Goal: Task Accomplishment & Management: Manage account settings

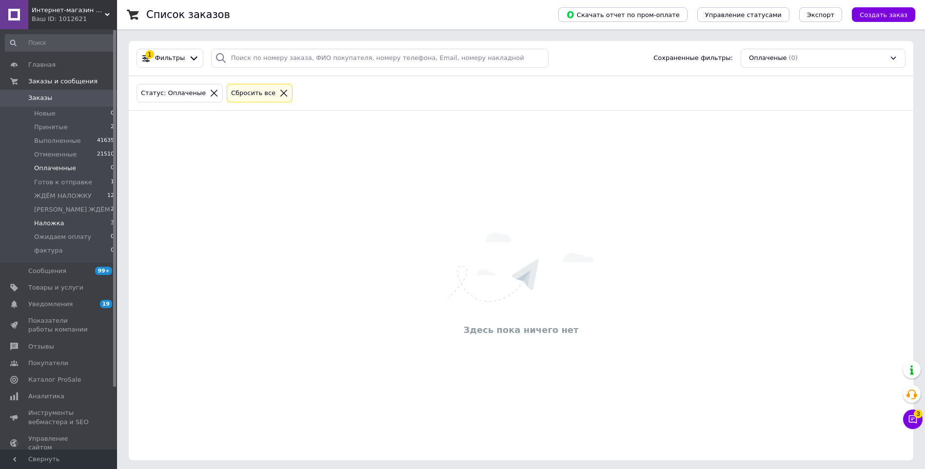
click at [58, 224] on span "Наложка" at bounding box center [49, 223] width 30 height 9
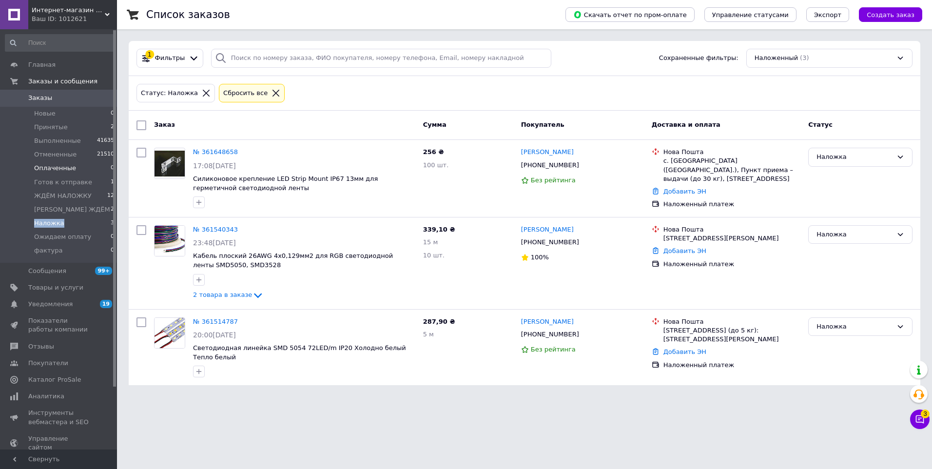
drag, startPoint x: 58, startPoint y: 224, endPoint x: 50, endPoint y: 169, distance: 55.1
click at [50, 169] on span "Оплаченные" at bounding box center [55, 168] width 42 height 9
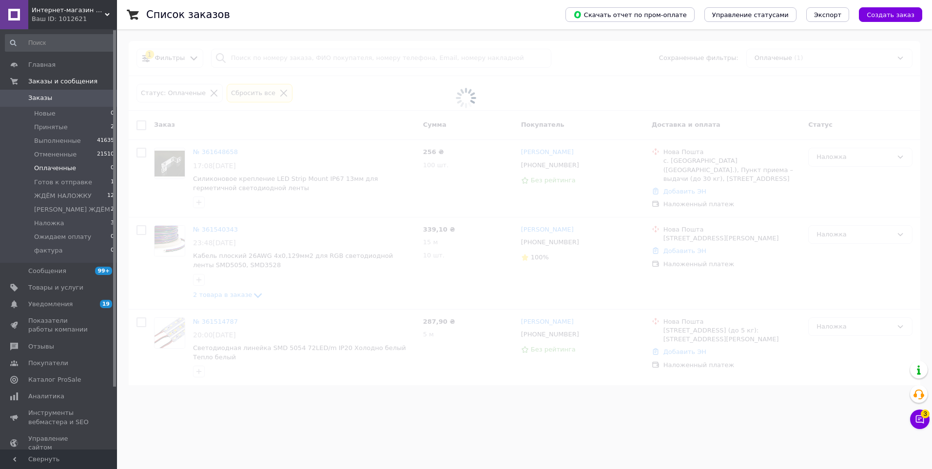
click at [50, 169] on span "Оплаченные" at bounding box center [55, 168] width 42 height 9
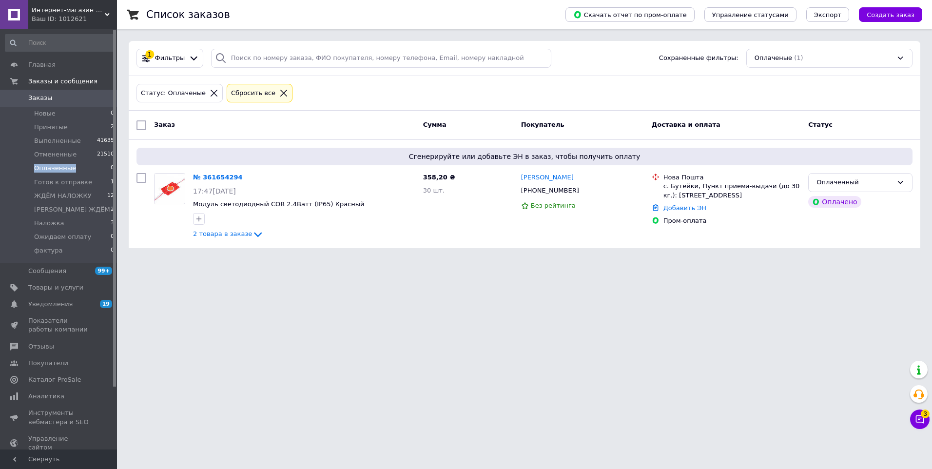
drag, startPoint x: 50, startPoint y: 169, endPoint x: 221, endPoint y: 175, distance: 171.2
click at [221, 175] on link "№ 361654294" at bounding box center [218, 177] width 50 height 7
click at [903, 185] on icon at bounding box center [900, 182] width 8 height 8
click at [901, 185] on icon at bounding box center [900, 182] width 8 height 8
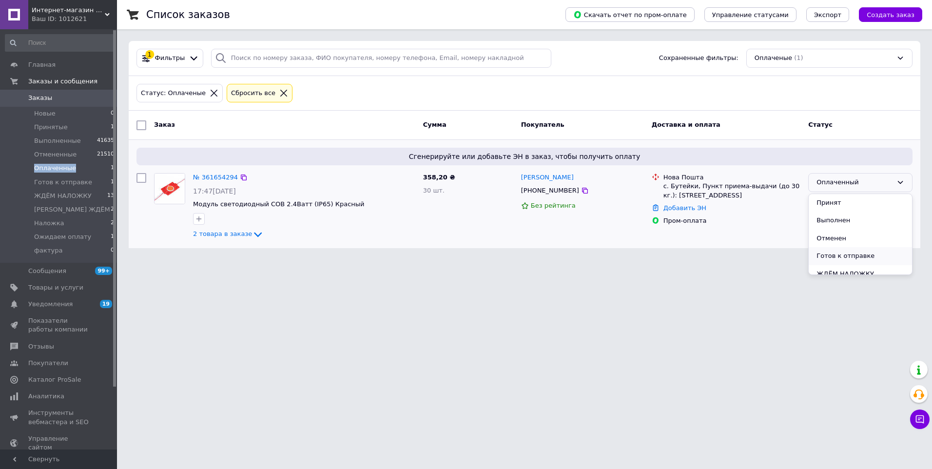
click at [882, 257] on li "Готов к отправке" at bounding box center [860, 256] width 103 height 18
click at [882, 257] on div "Список заказов Скачать отчет по пром-оплате Управление статусами Экспорт Создат…" at bounding box center [524, 130] width 815 height 260
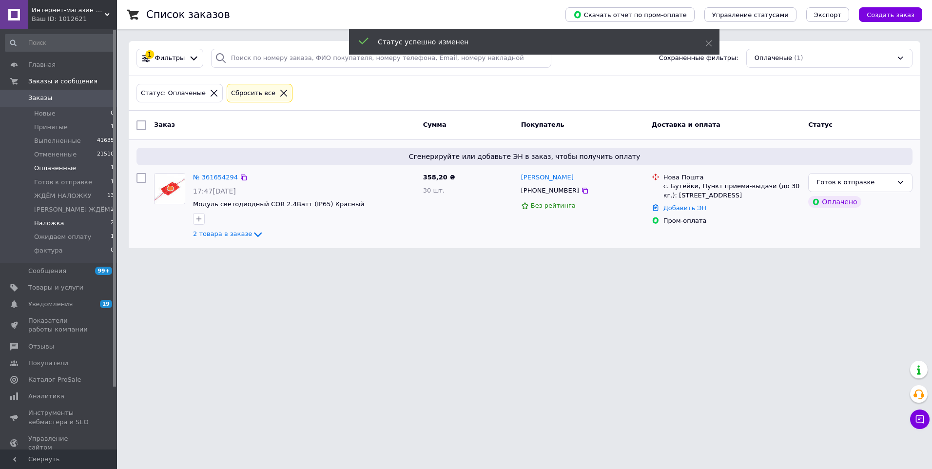
click at [83, 225] on li "Наложка 2" at bounding box center [60, 223] width 120 height 14
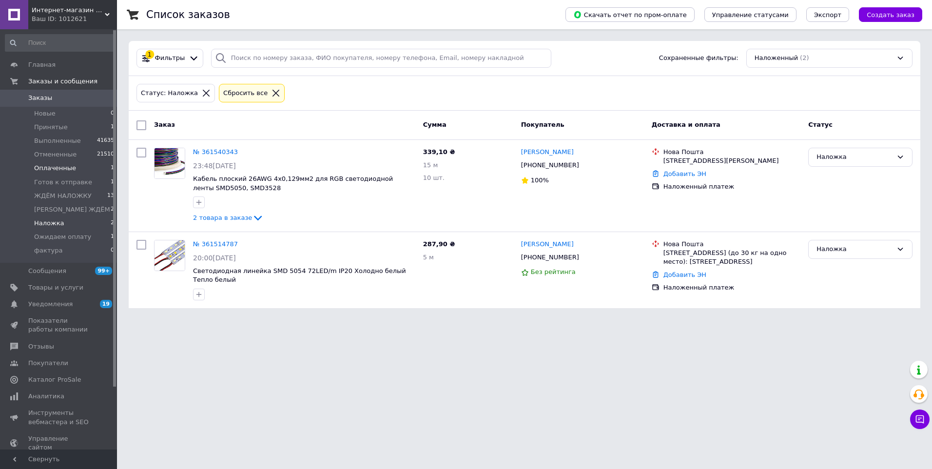
click at [83, 172] on li "Оплаченные 1" at bounding box center [60, 168] width 120 height 14
